Goal: Task Accomplishment & Management: Manage account settings

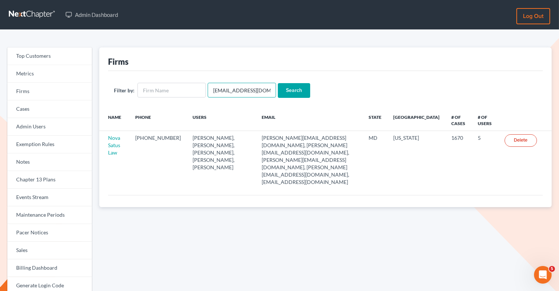
drag, startPoint x: 264, startPoint y: 95, endPoint x: 208, endPoint y: 88, distance: 56.6
click at [208, 88] on input "[EMAIL_ADDRESS][DOMAIN_NAME]" at bounding box center [242, 90] width 68 height 15
paste input "carolynjarrett5217"
type input "[EMAIL_ADDRESS][DOMAIN_NAME]"
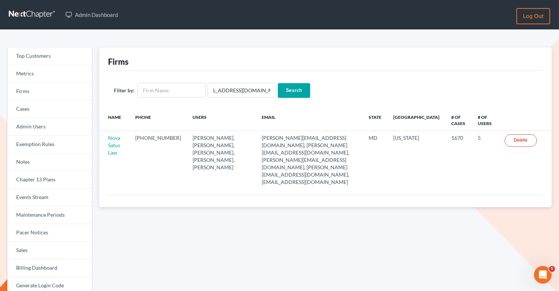
click at [291, 87] on input "Search" at bounding box center [294, 90] width 32 height 15
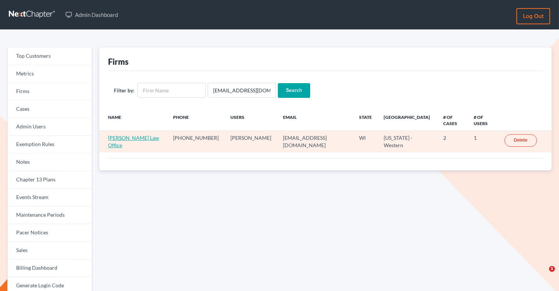
click at [123, 134] on link "Jarrett Law Office" at bounding box center [133, 141] width 51 height 14
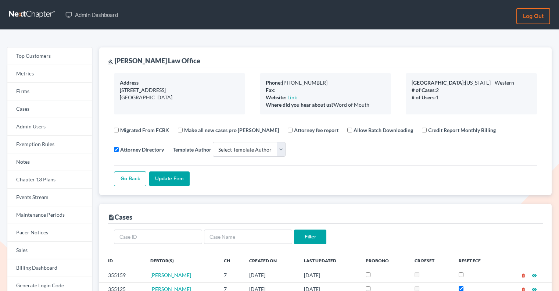
select select
